Goal: Check status: Check status

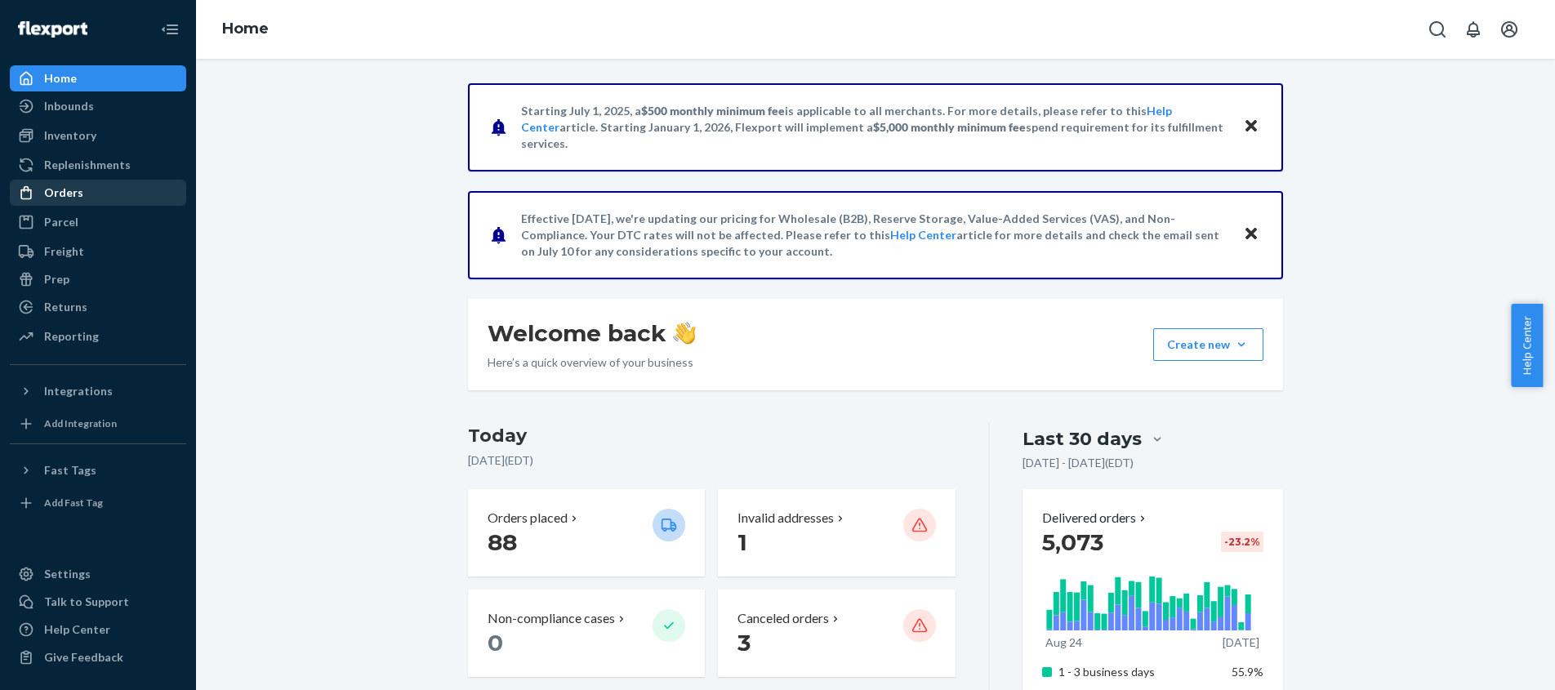
click at [64, 194] on div "Orders" at bounding box center [63, 193] width 39 height 16
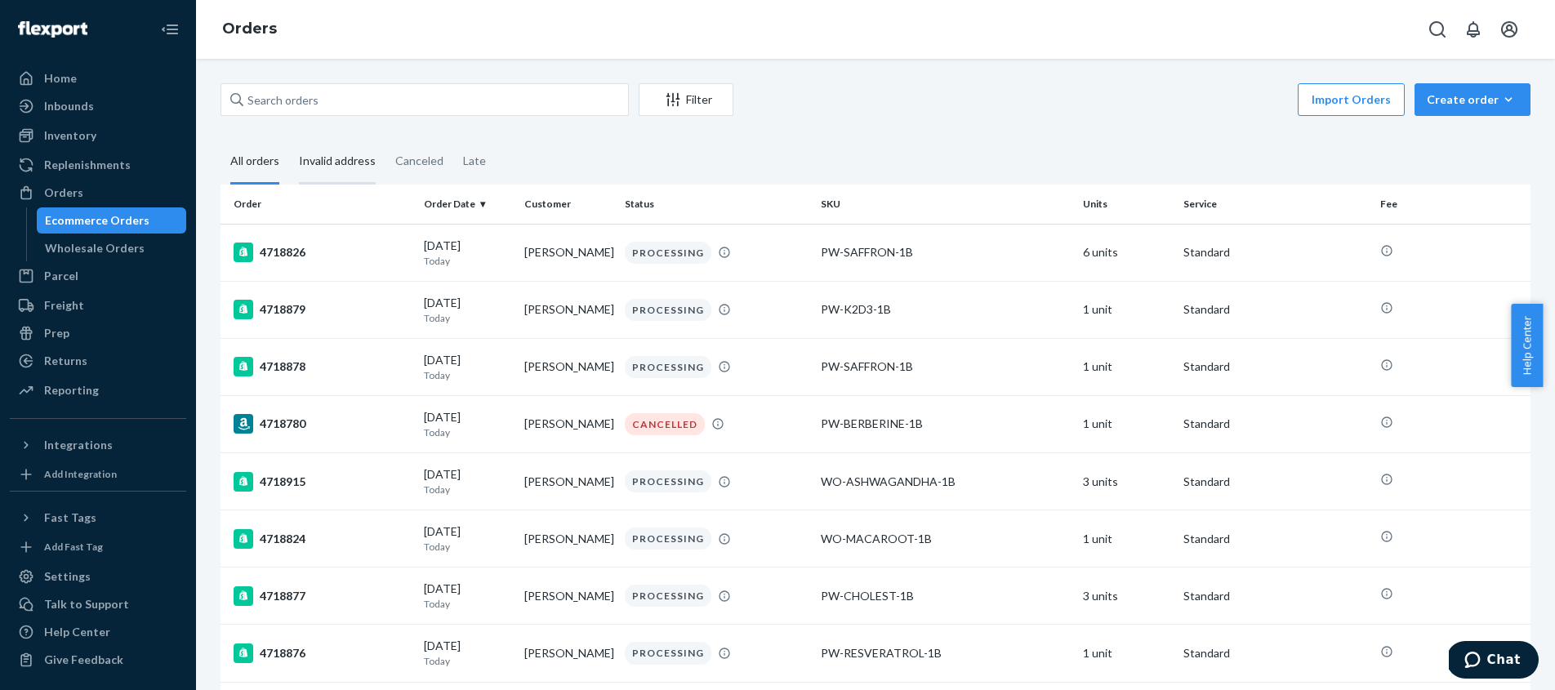
click at [353, 159] on div "Invalid address" at bounding box center [337, 162] width 77 height 45
click at [289, 140] on input "Invalid address" at bounding box center [289, 140] width 0 height 0
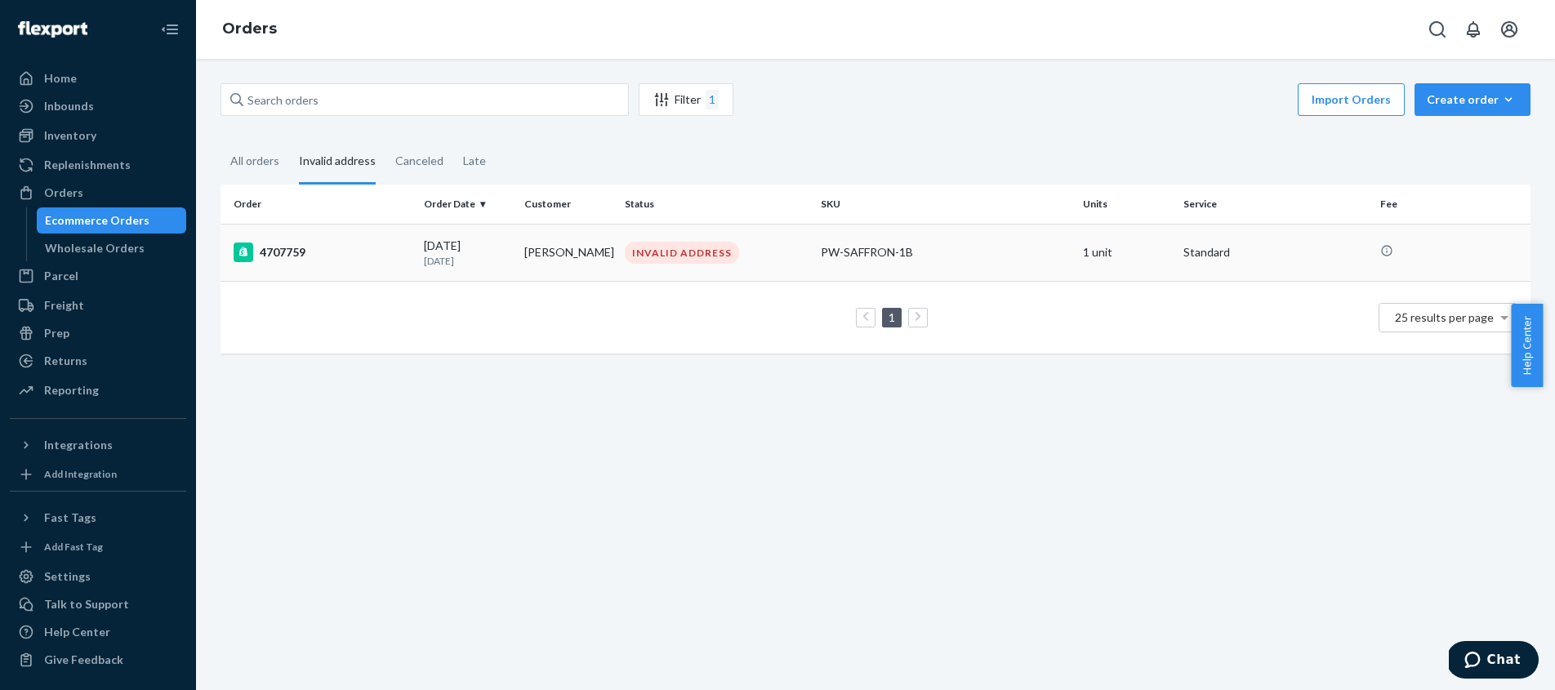
click at [337, 248] on div "4707759" at bounding box center [322, 253] width 177 height 20
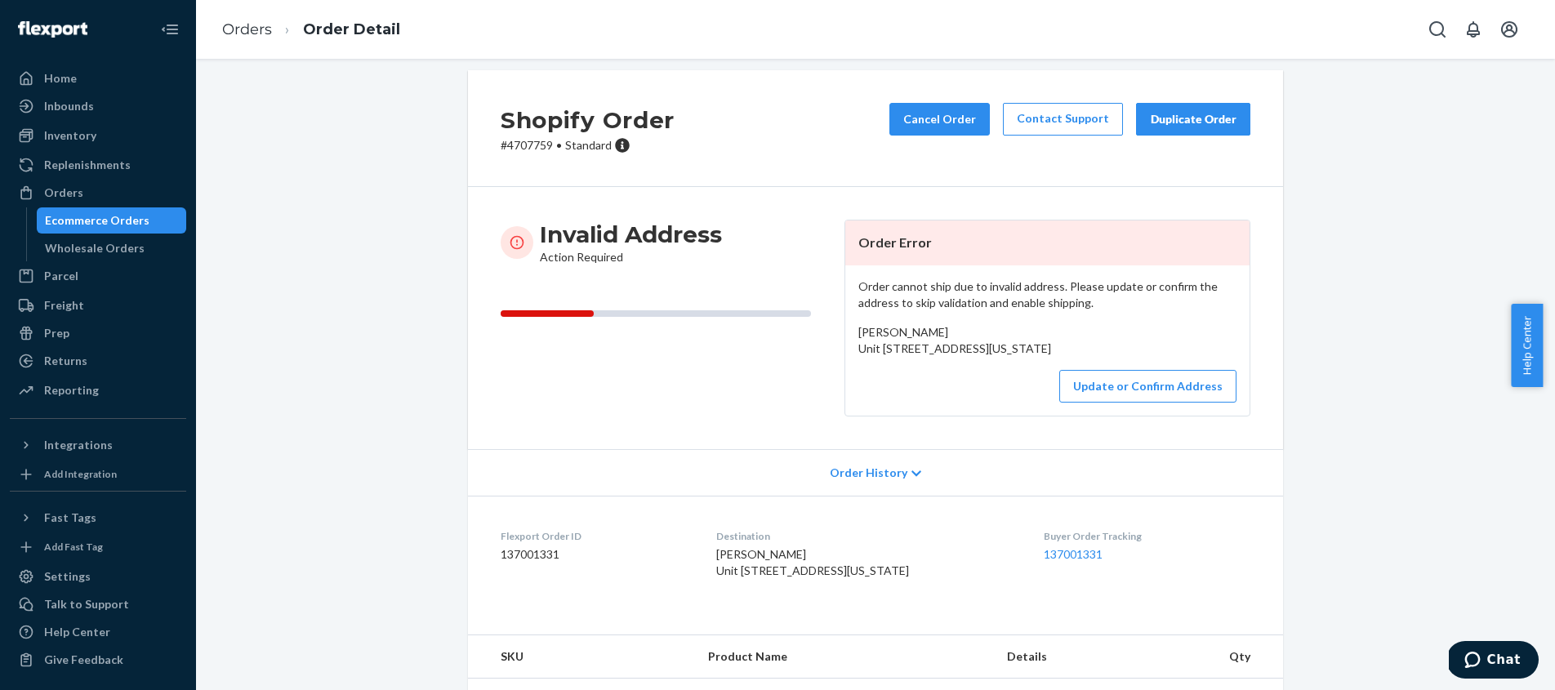
scroll to position [10, 0]
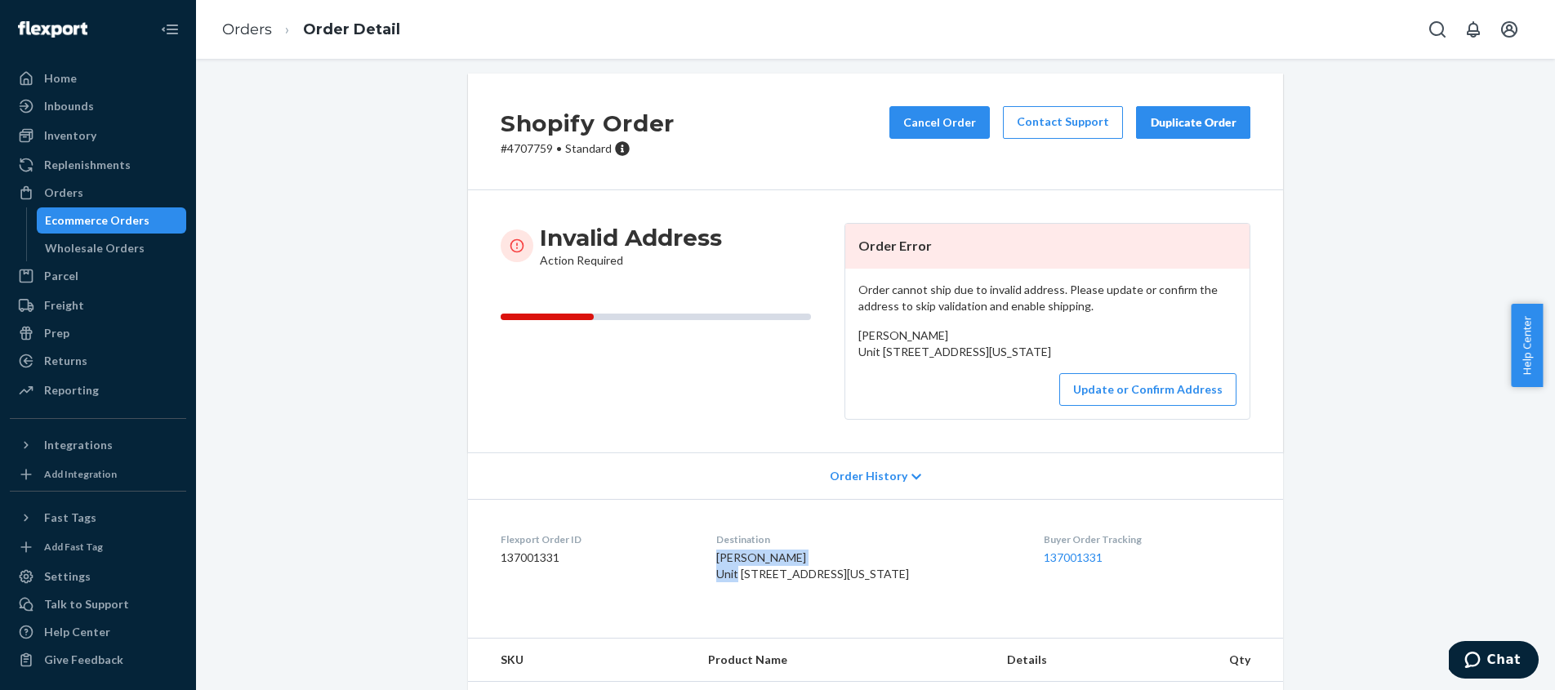
drag, startPoint x: 805, startPoint y: 589, endPoint x: 698, endPoint y: 586, distance: 106.2
click at [698, 586] on dl "Flexport Order ID 137001331 Destination [PERSON_NAME] [STREET_ADDRESS][US_STATE…" at bounding box center [875, 560] width 815 height 123
copy span "[PERSON_NAME]"
